Goal: Task Accomplishment & Management: Manage account settings

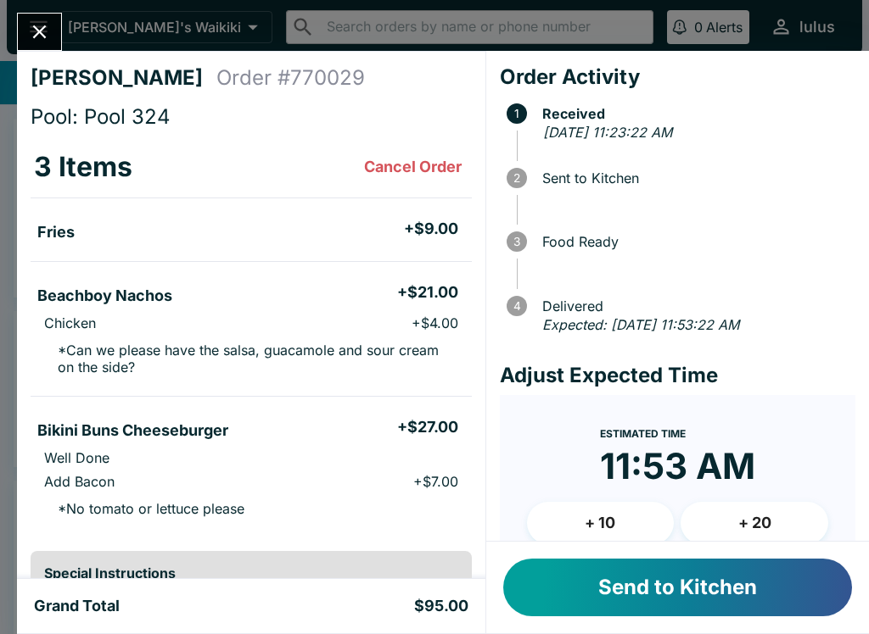
click at [583, 593] on button "Send to Kitchen" at bounding box center [677, 588] width 349 height 58
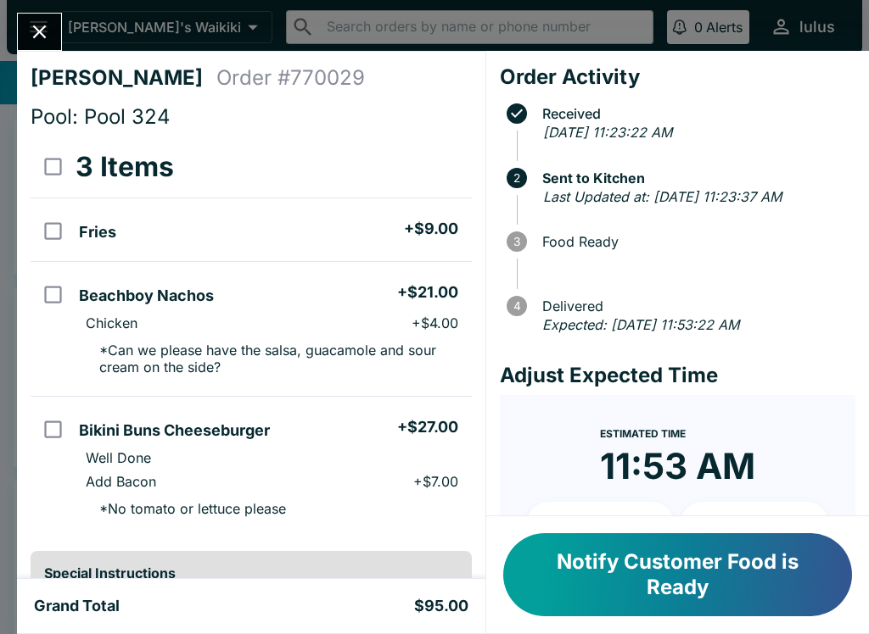
click at [598, 556] on button "Notify Customer Food is Ready" at bounding box center [677, 575] width 349 height 83
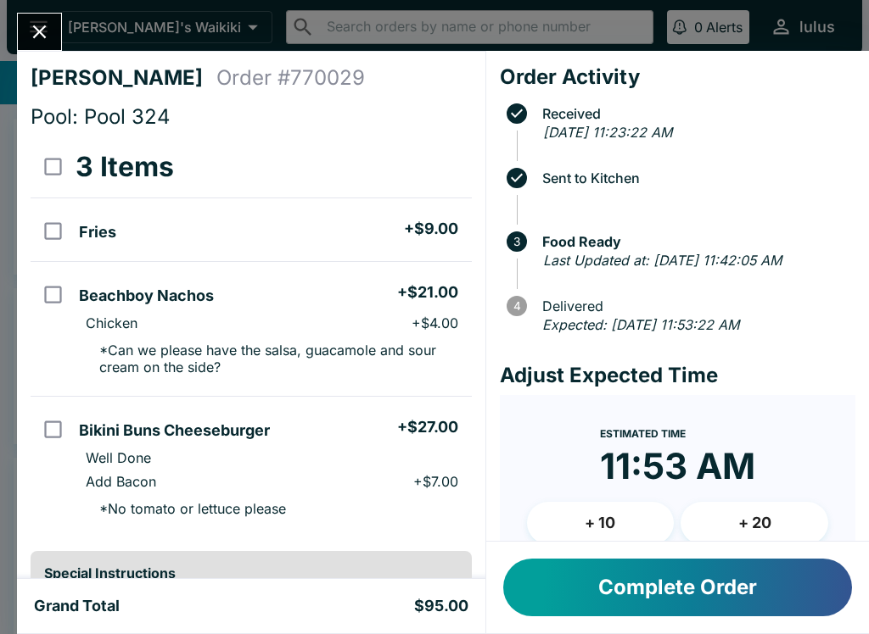
click at [659, 585] on button "Complete Order" at bounding box center [677, 588] width 349 height 58
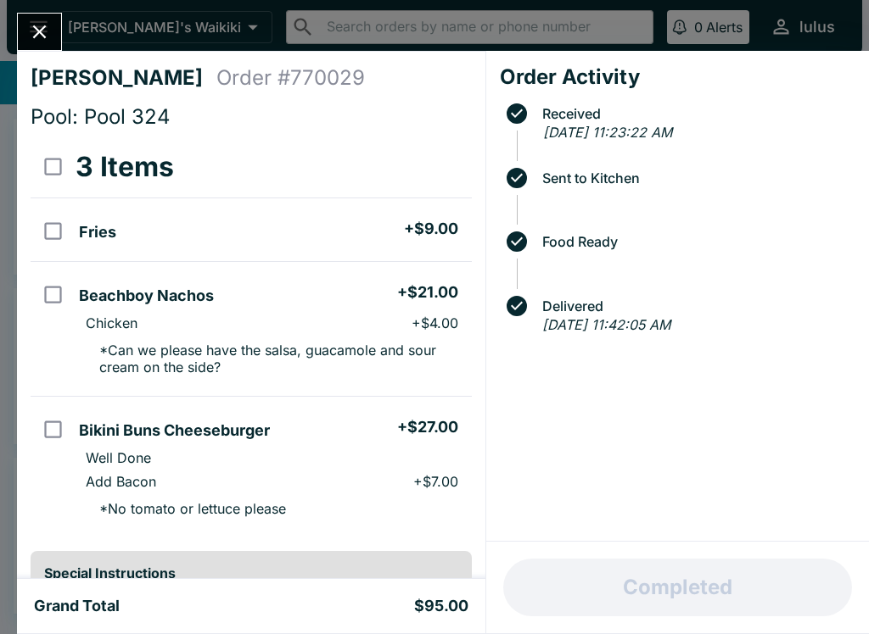
click at [53, 16] on div at bounding box center [39, 32] width 45 height 38
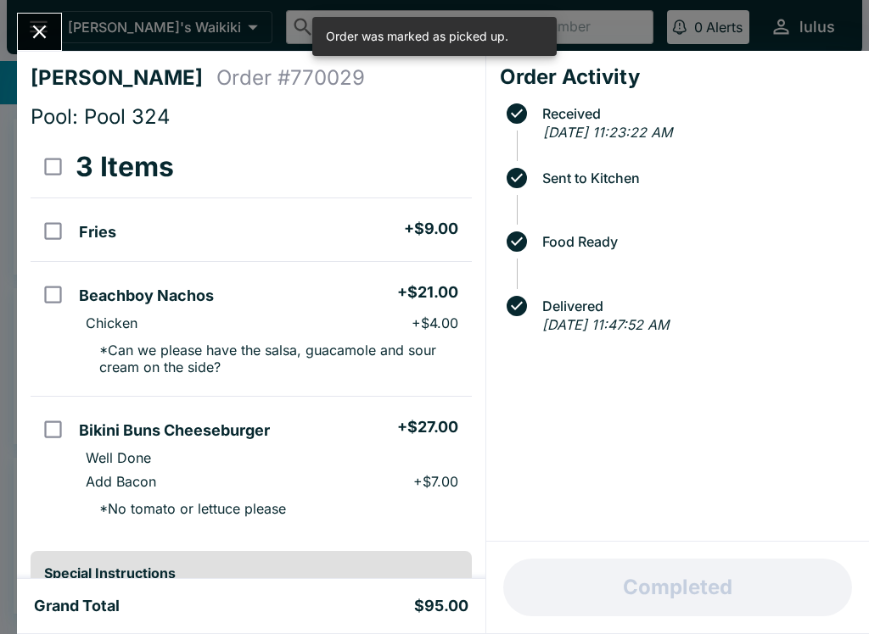
click at [49, 12] on div "[PERSON_NAME] Order # 770029 Pool: Pool 324 3 Items Fries + $9.00 Beachboy Nach…" at bounding box center [434, 317] width 869 height 634
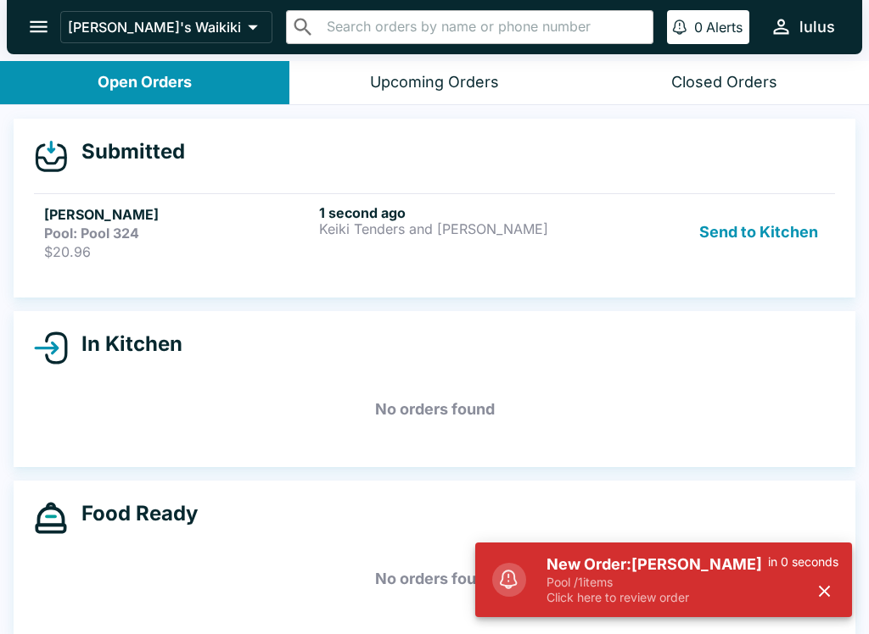
click at [251, 238] on div "Pool: Pool 324" at bounding box center [178, 233] width 268 height 17
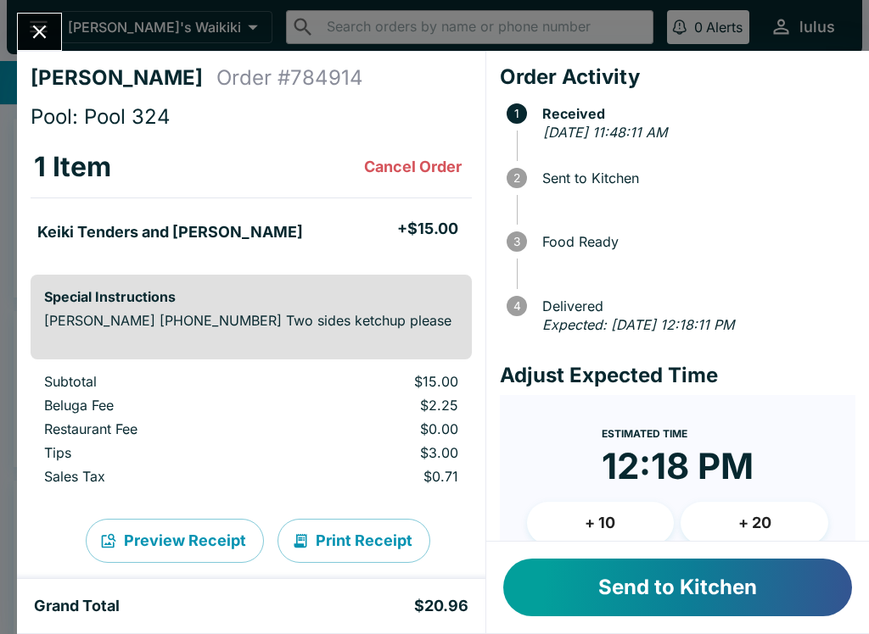
click at [576, 595] on button "Send to Kitchen" at bounding box center [677, 588] width 349 height 58
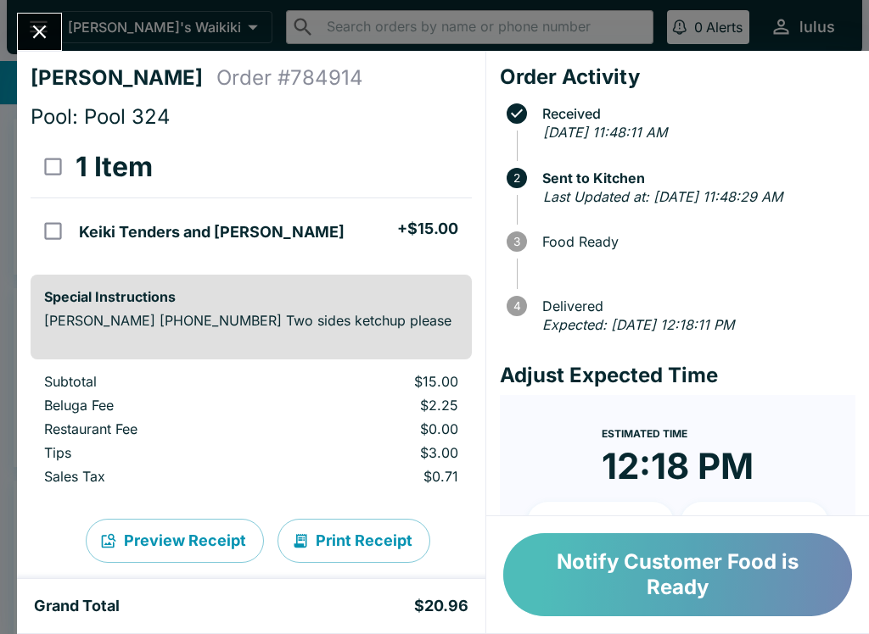
click at [627, 599] on button "Notify Customer Food is Ready" at bounding box center [677, 575] width 349 height 83
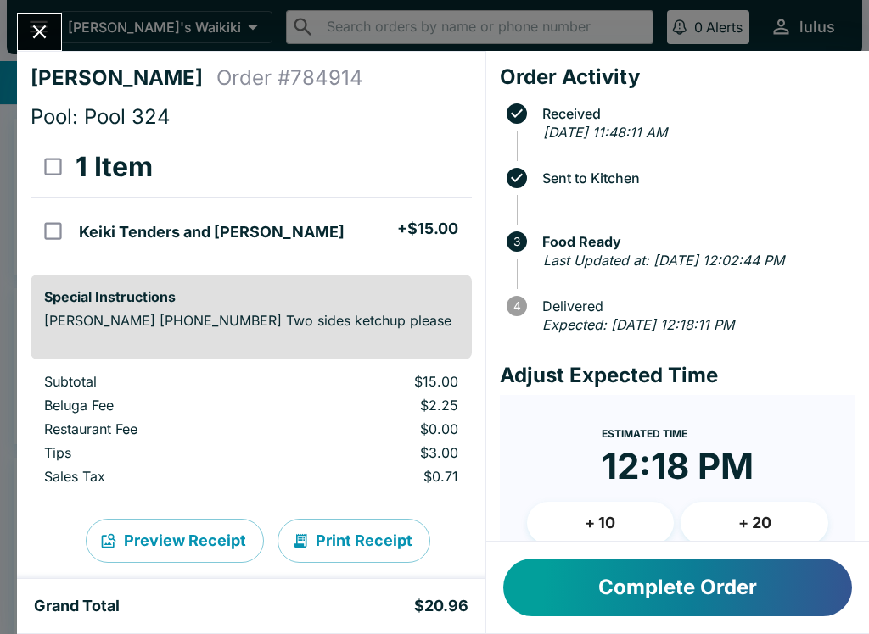
click at [737, 577] on button "Complete Order" at bounding box center [677, 588] width 349 height 58
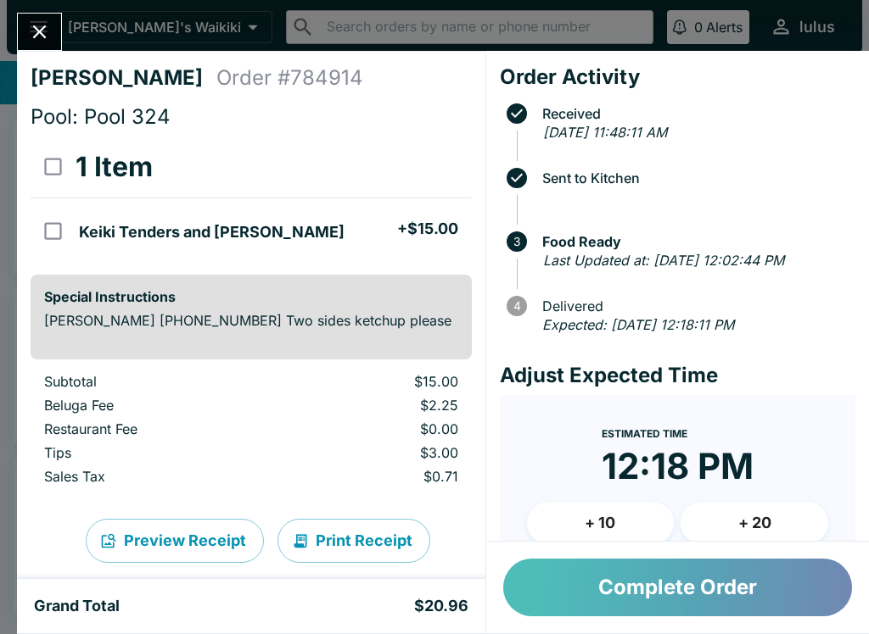
click at [718, 561] on button "Complete Order" at bounding box center [677, 588] width 349 height 58
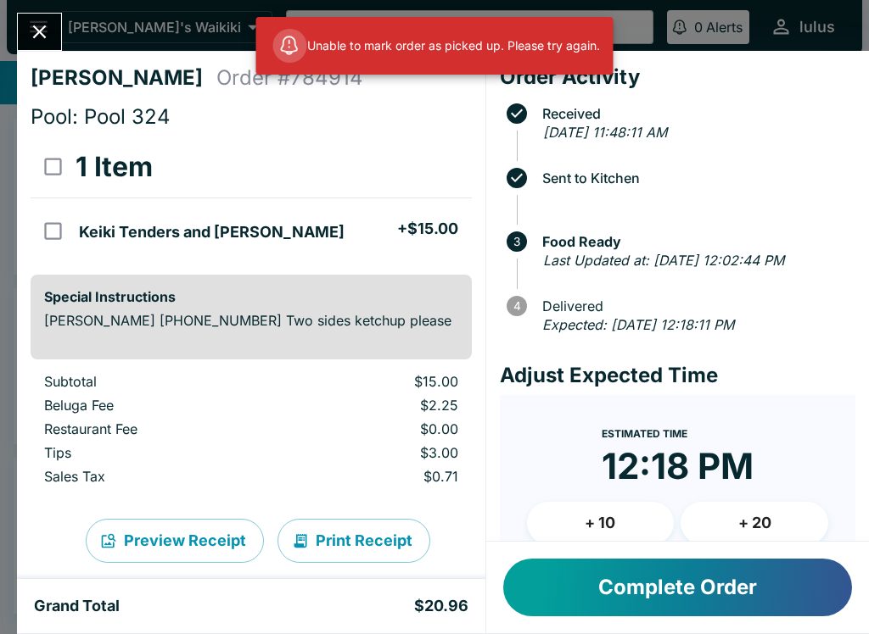
click at [25, 29] on button "Close" at bounding box center [39, 32] width 43 height 36
